Goal: Find specific page/section: Find specific page/section

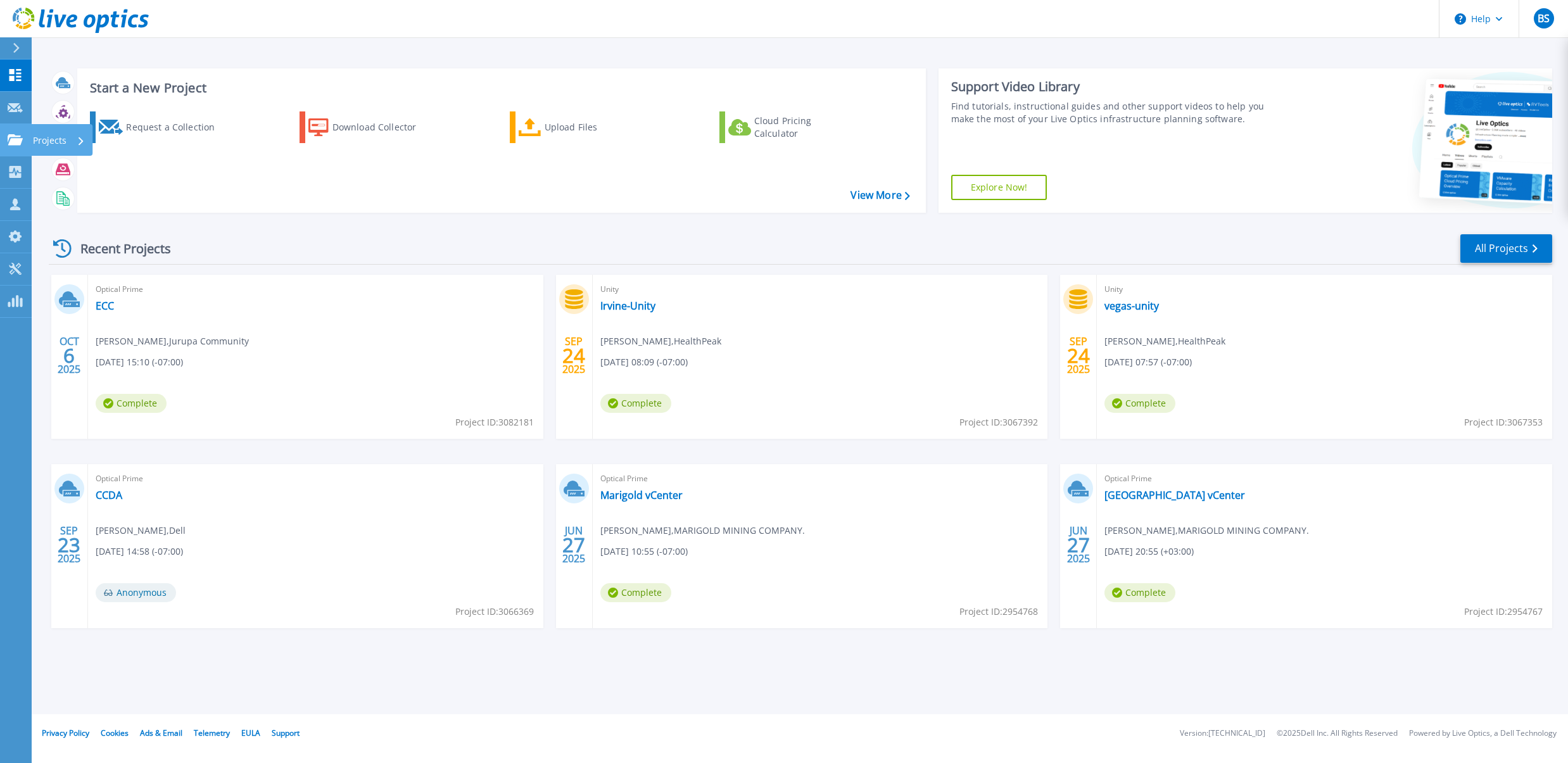
click at [15, 144] on icon at bounding box center [15, 140] width 15 height 11
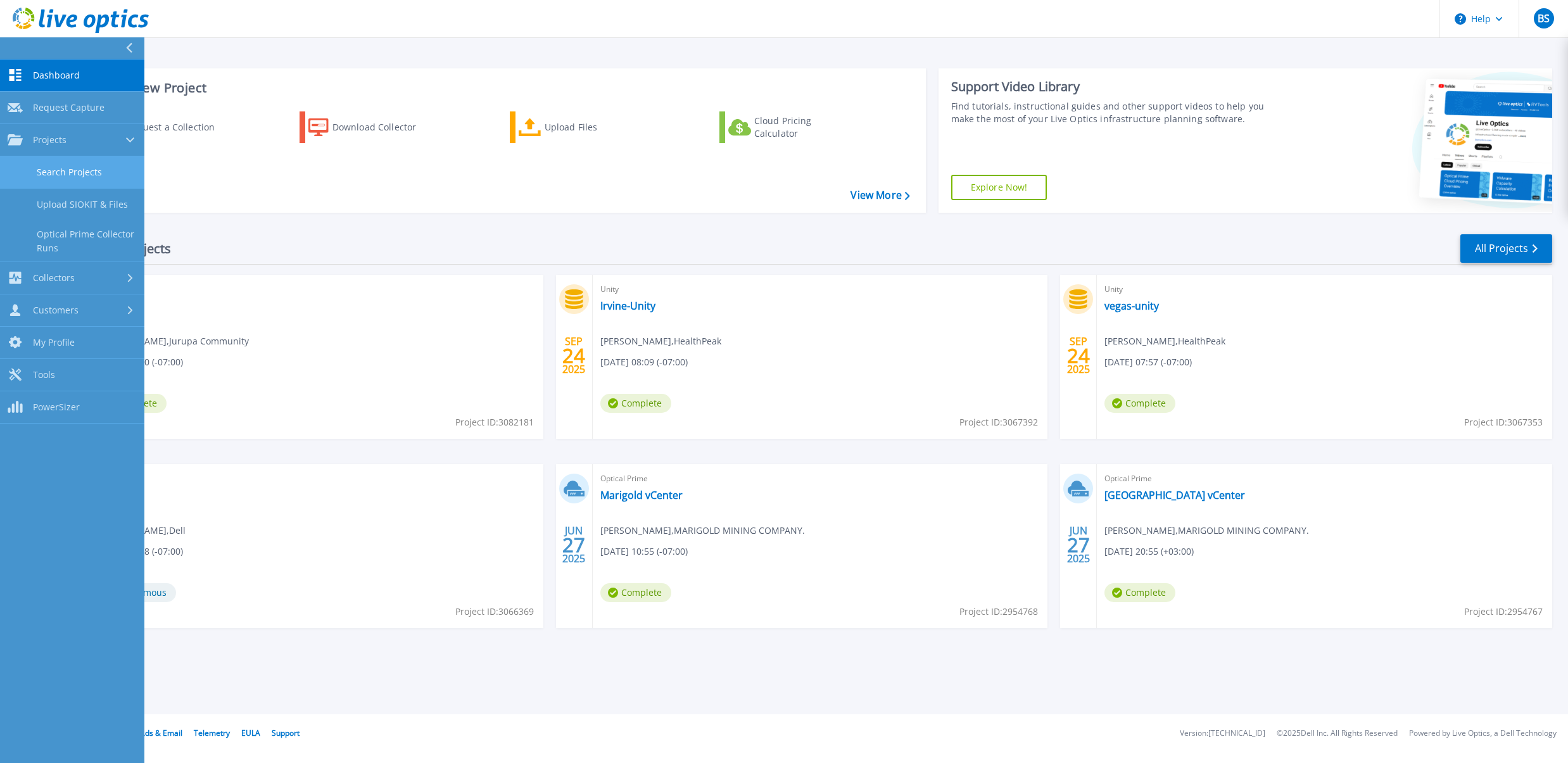
click at [82, 173] on link "Search Projects" at bounding box center [72, 173] width 144 height 33
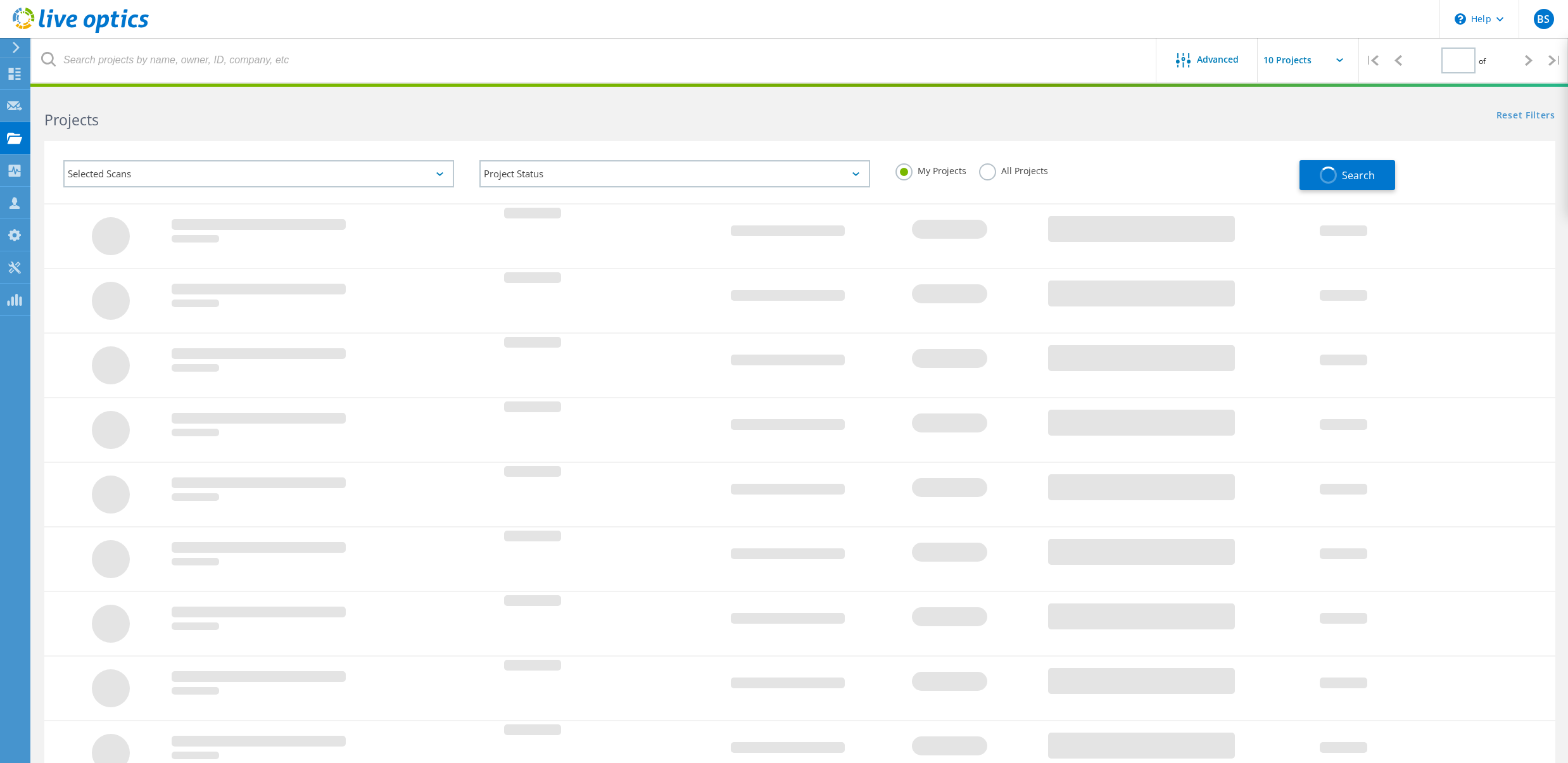
type input "1"
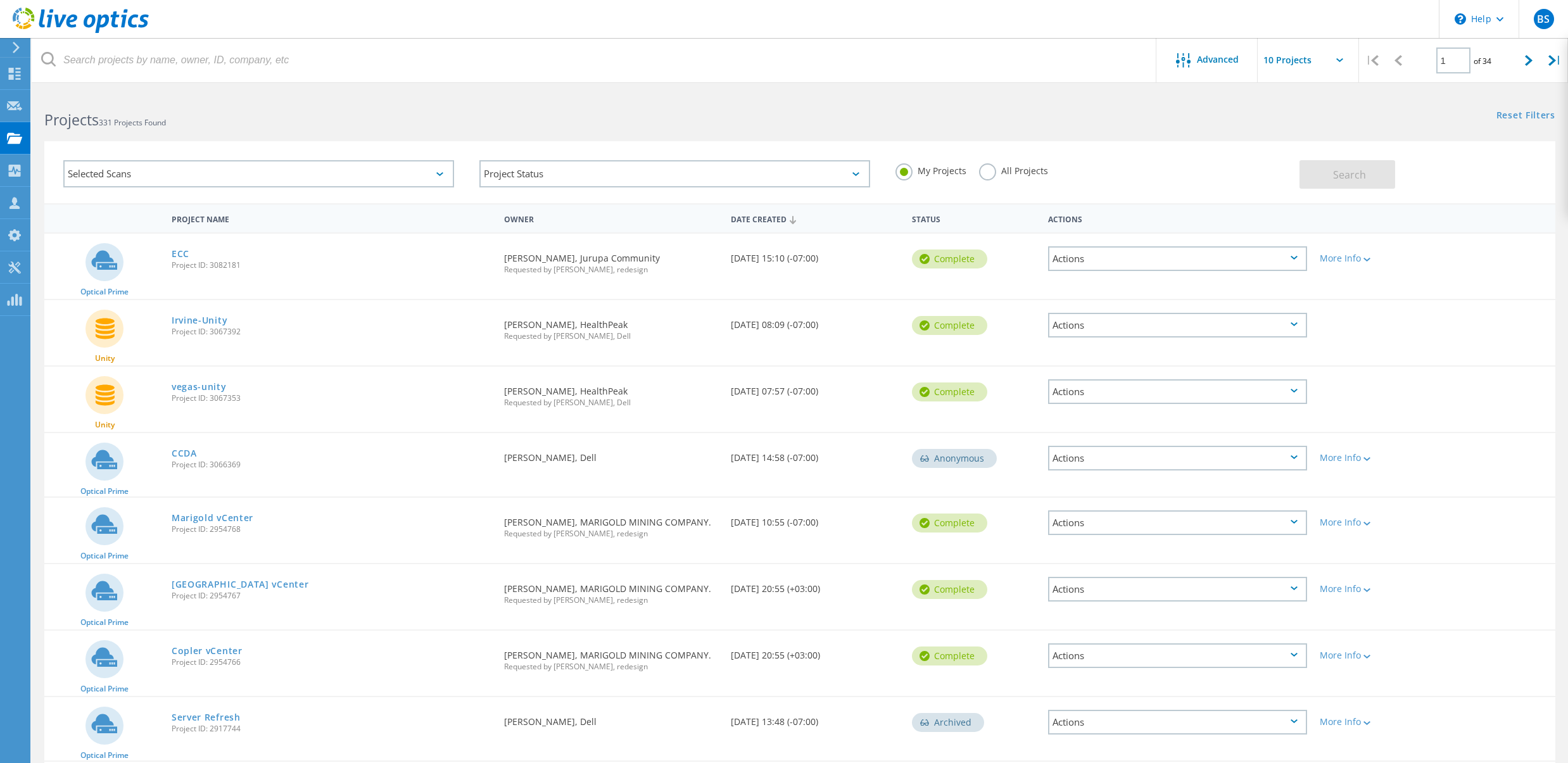
click at [217, 169] on div "Selected Scans" at bounding box center [258, 173] width 390 height 27
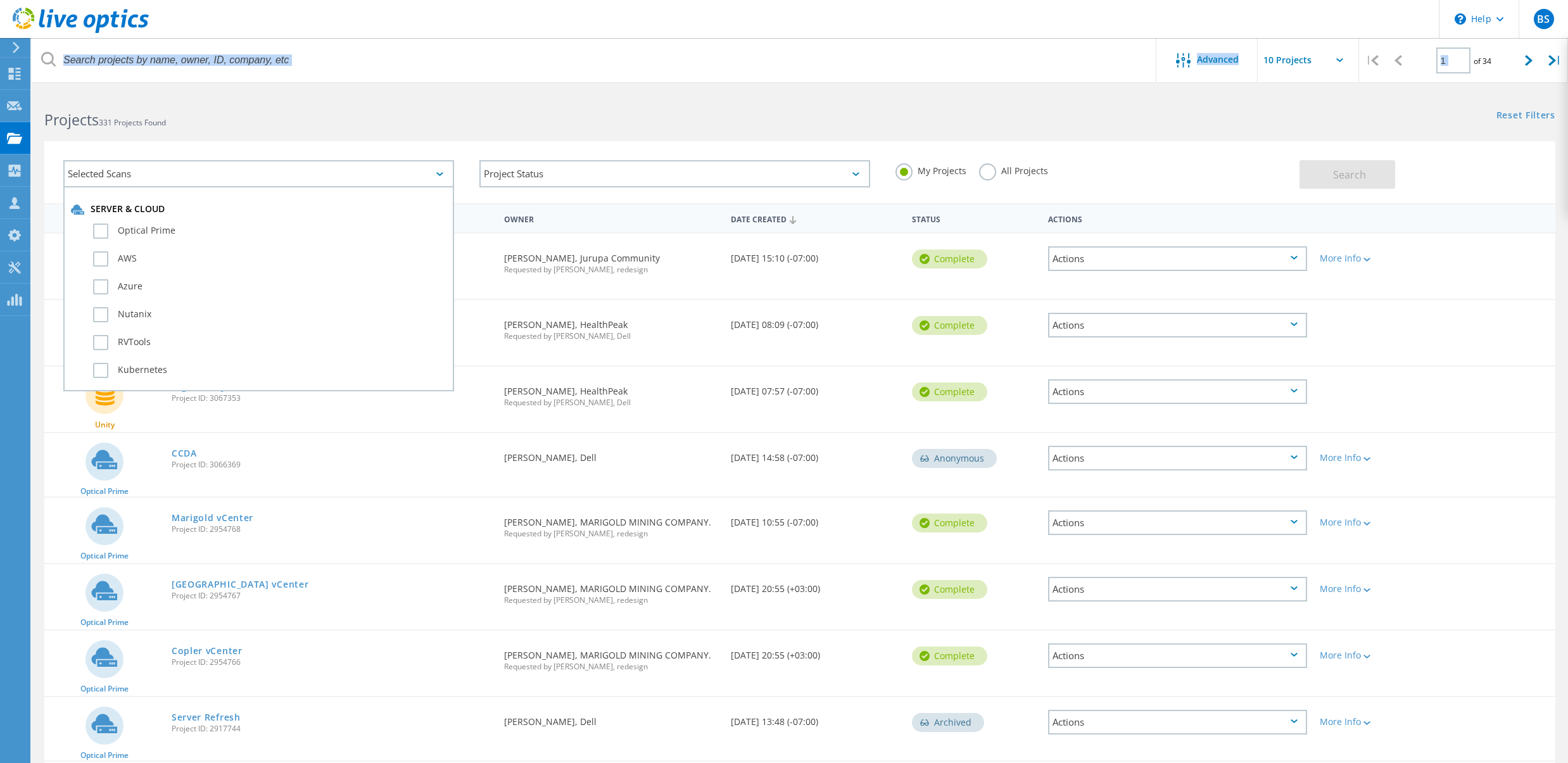
drag, startPoint x: 220, startPoint y: 91, endPoint x: 216, endPoint y: 61, distance: 30.3
click at [218, 92] on lo-project-search-form "Advanced | 1 of 34 | Email Address Project Name Company Date Created Project Id…" at bounding box center [800, 147] width 1536 height 112
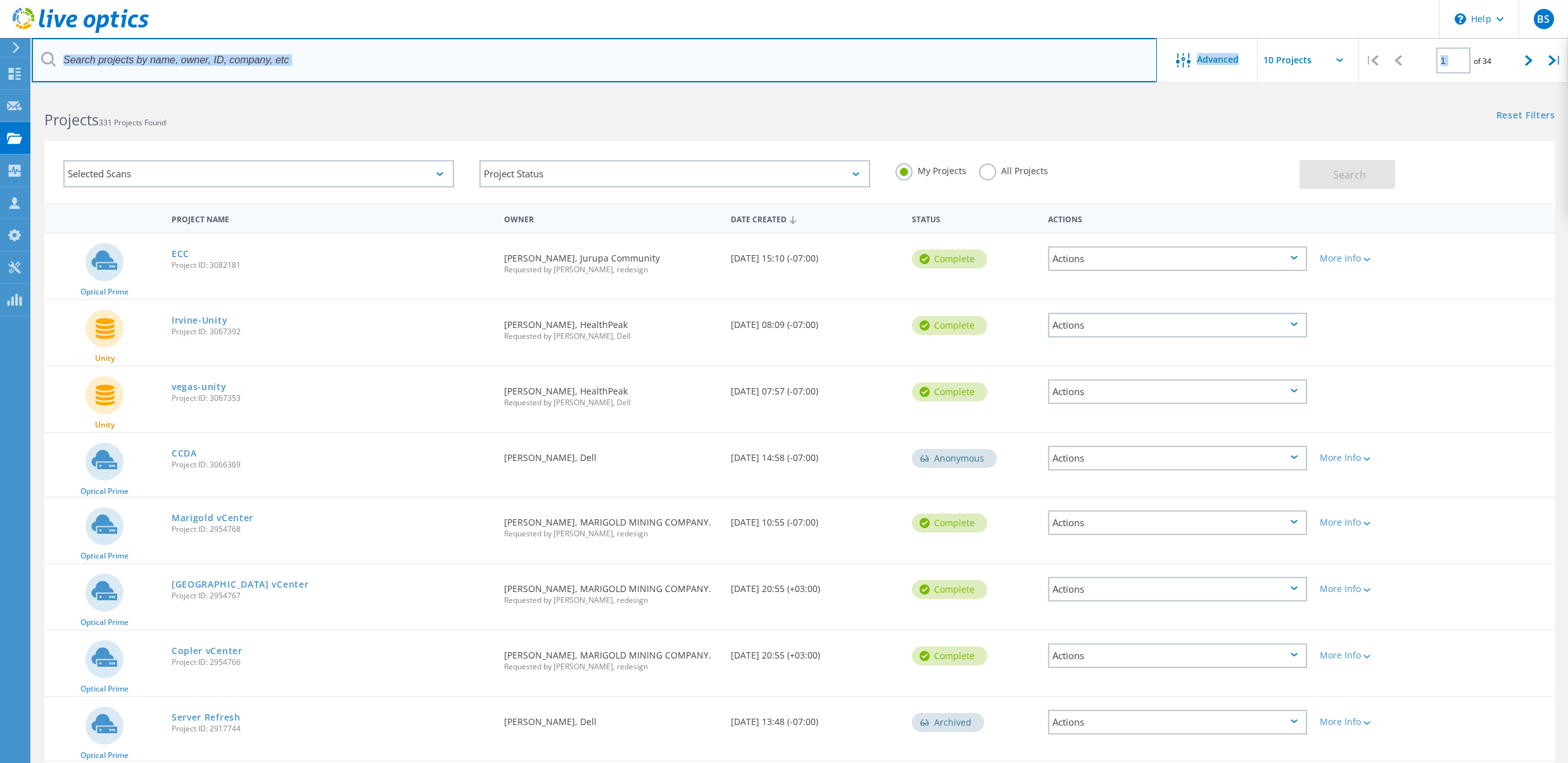
click at [216, 61] on input "text" at bounding box center [594, 60] width 1125 height 44
type input "eagle"
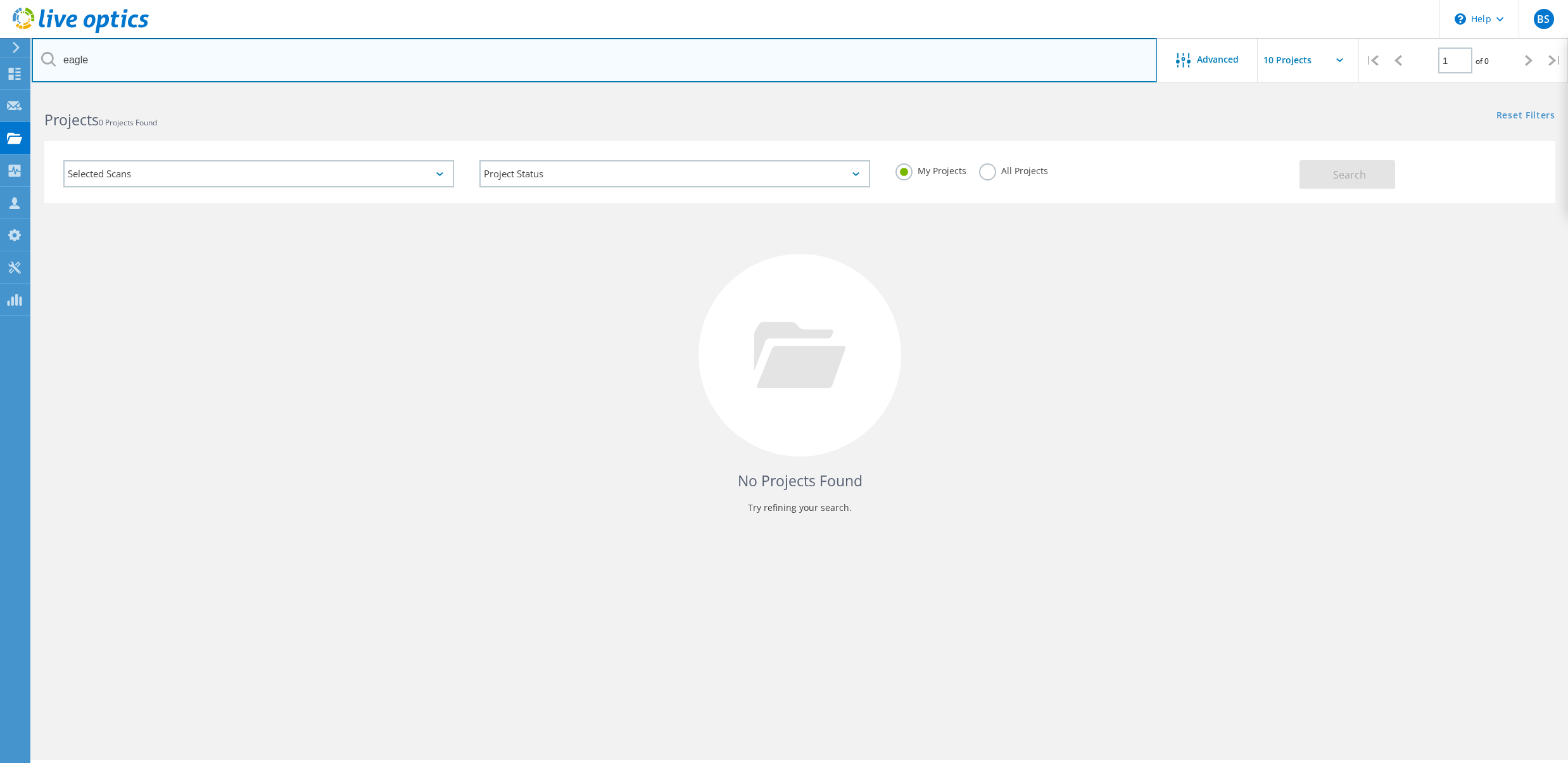
scroll to position [2, 0]
